Goal: Task Accomplishment & Management: Use online tool/utility

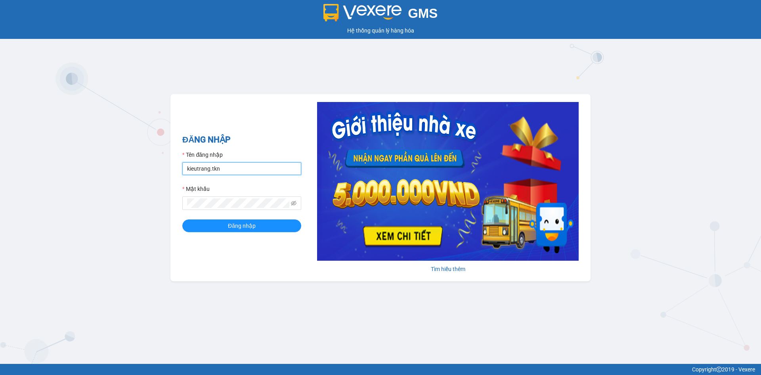
click at [243, 170] on input "kieutrang.tkn" at bounding box center [241, 168] width 119 height 13
type input "vocongchanh.tkn"
click at [230, 227] on span "Đăng nhập" at bounding box center [242, 225] width 28 height 9
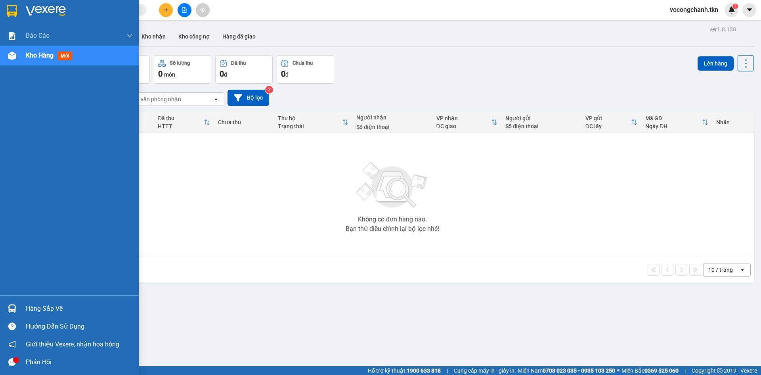
click at [38, 361] on div "Phản hồi" at bounding box center [79, 362] width 107 height 12
click at [41, 306] on div "Hàng sắp về" at bounding box center [79, 308] width 107 height 12
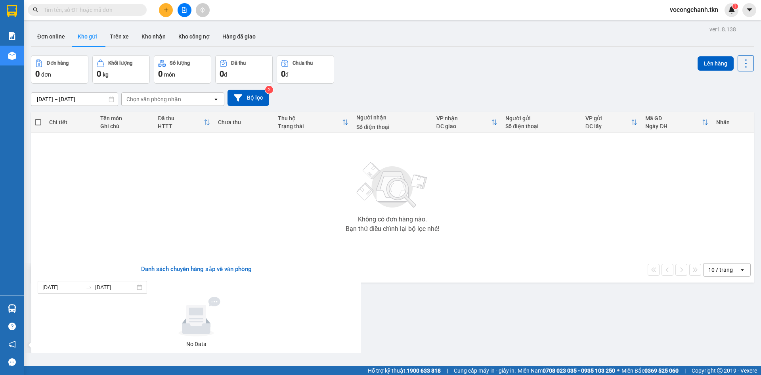
click at [187, 228] on section "Kết quả tìm kiếm ( 0 ) Bộ lọc No Data vocongchanh.tkn 1 Báo cáo Mẫu 1: Báo cáo …" at bounding box center [380, 187] width 761 height 375
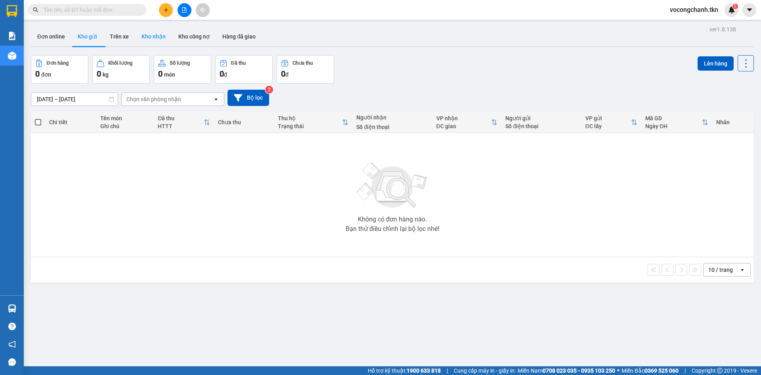
click at [160, 40] on button "Kho nhận" at bounding box center [153, 36] width 37 height 19
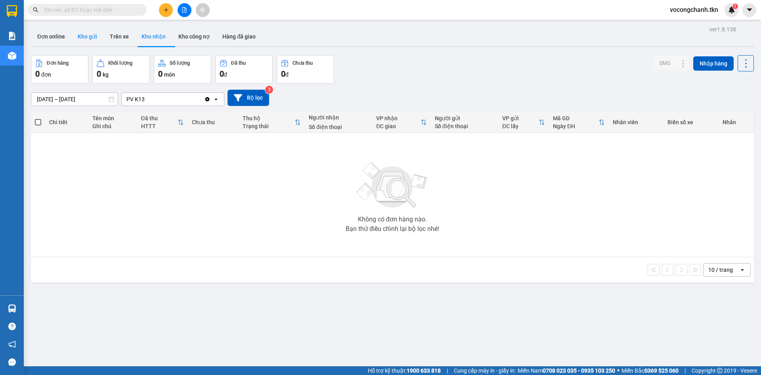
click at [85, 40] on button "Kho gửi" at bounding box center [87, 36] width 32 height 19
